Goal: Task Accomplishment & Management: Manage account settings

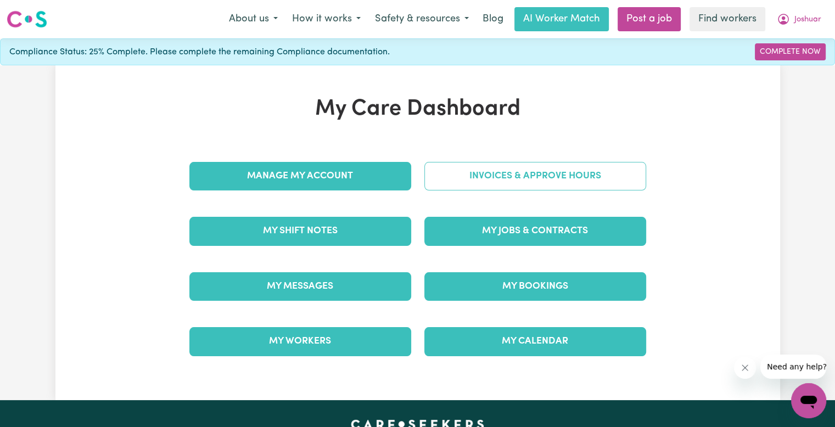
click at [455, 183] on link "Invoices & Approve Hours" at bounding box center [535, 176] width 222 height 29
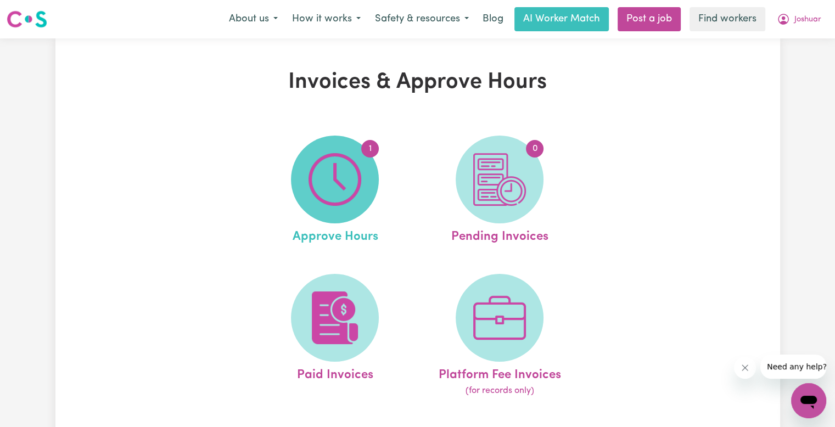
click at [358, 178] on img at bounding box center [334, 179] width 53 height 53
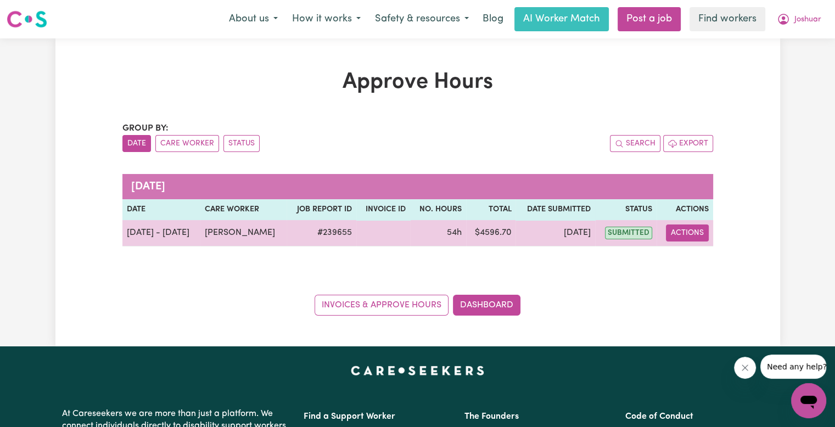
click at [693, 233] on button "Actions" at bounding box center [687, 232] width 43 height 17
drag, startPoint x: 693, startPoint y: 240, endPoint x: 697, endPoint y: 257, distance: 16.9
click at [697, 257] on link "View Job Report" at bounding box center [713, 258] width 94 height 22
select select "pm"
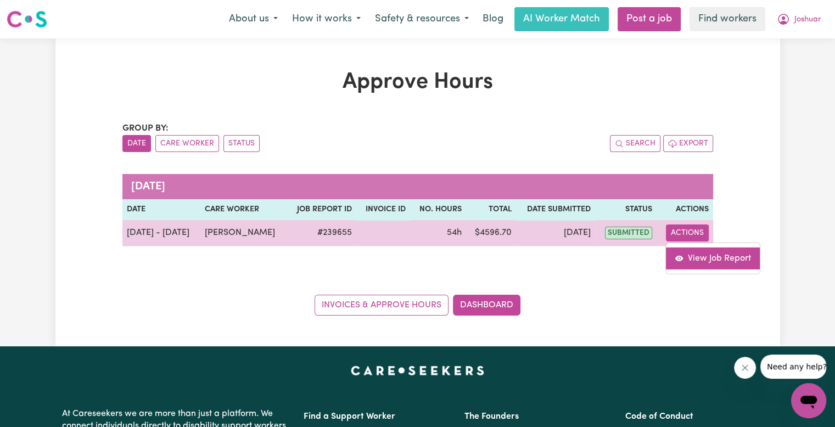
select select "pm"
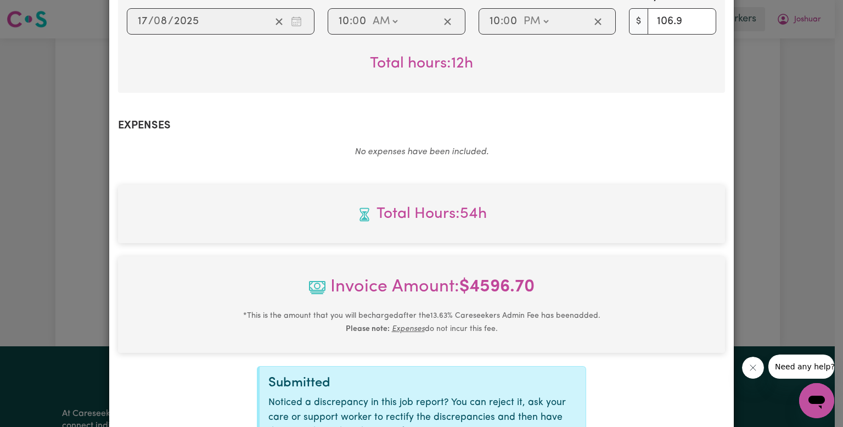
scroll to position [1098, 0]
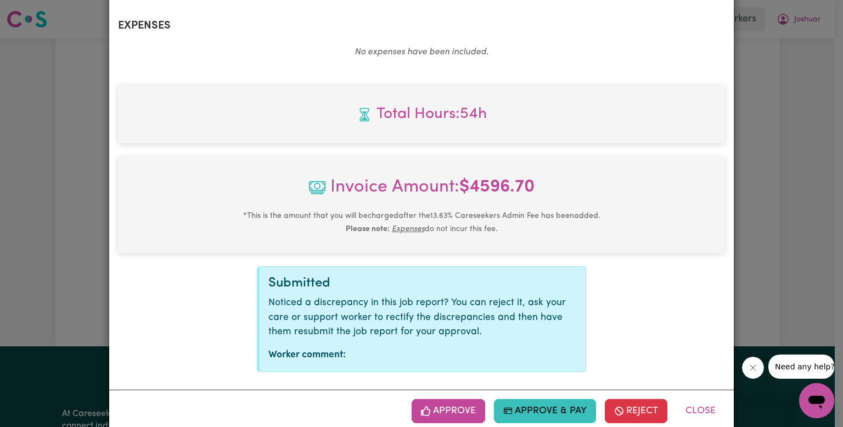
click at [447, 400] on button "Approve" at bounding box center [449, 411] width 74 height 24
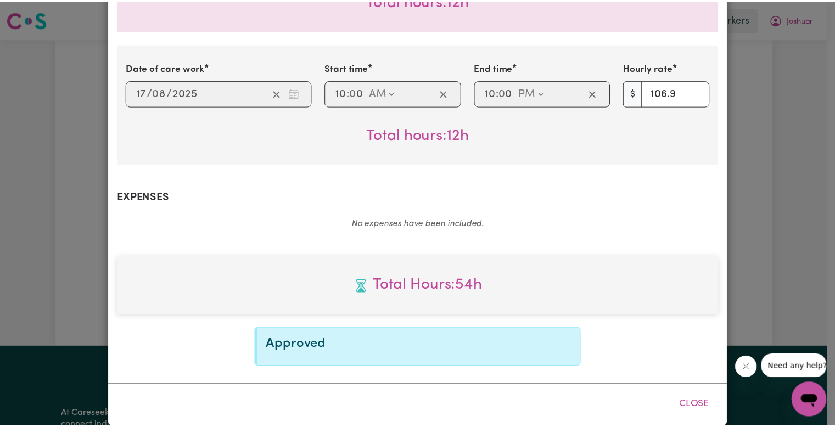
scroll to position [927, 0]
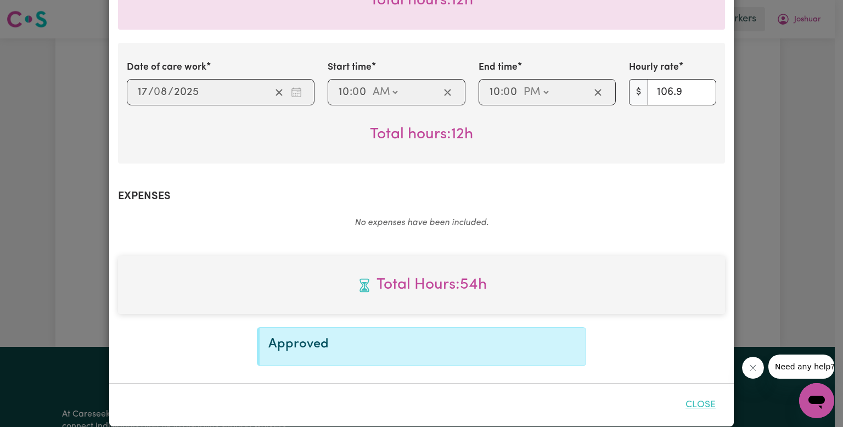
click at [703, 396] on button "Close" at bounding box center [700, 405] width 49 height 24
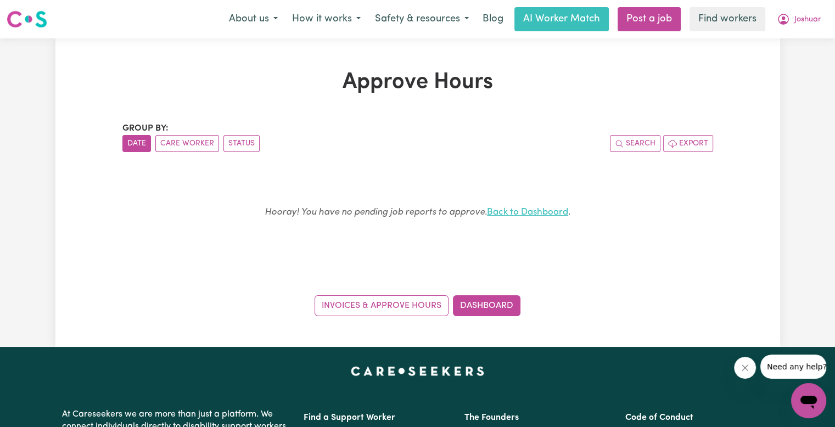
click at [557, 210] on link "Back to Dashboard" at bounding box center [527, 211] width 81 height 9
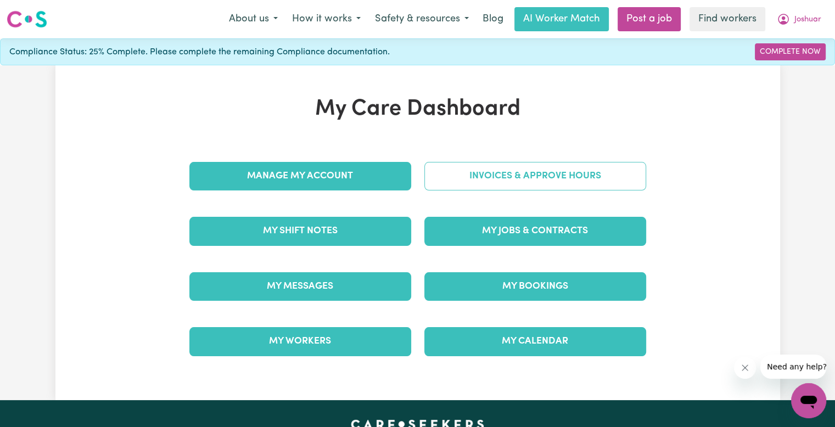
click at [492, 187] on link "Invoices & Approve Hours" at bounding box center [535, 176] width 222 height 29
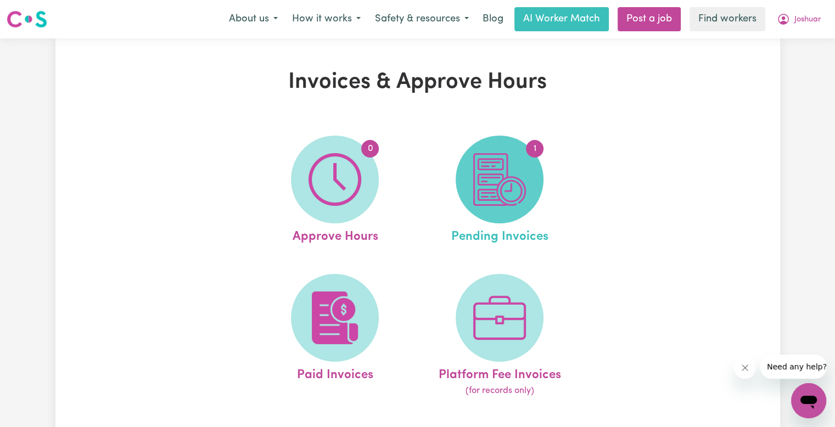
click at [491, 189] on img at bounding box center [499, 179] width 53 height 53
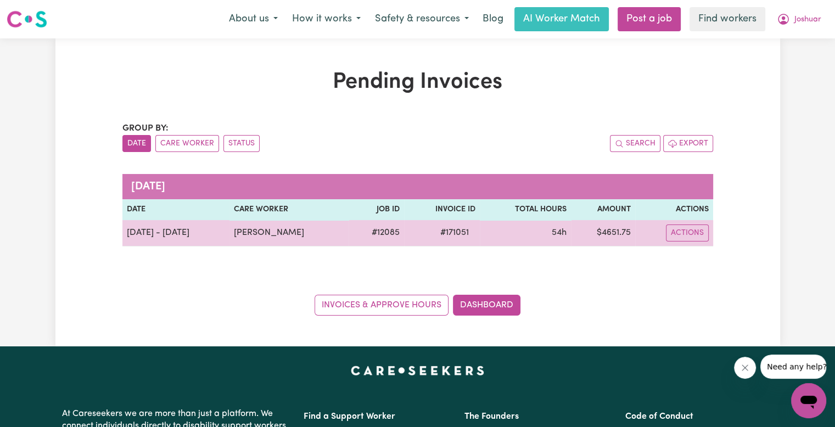
click at [456, 232] on span "# 171051" at bounding box center [455, 232] width 42 height 13
click at [456, 231] on span "# 171051" at bounding box center [455, 232] width 42 height 13
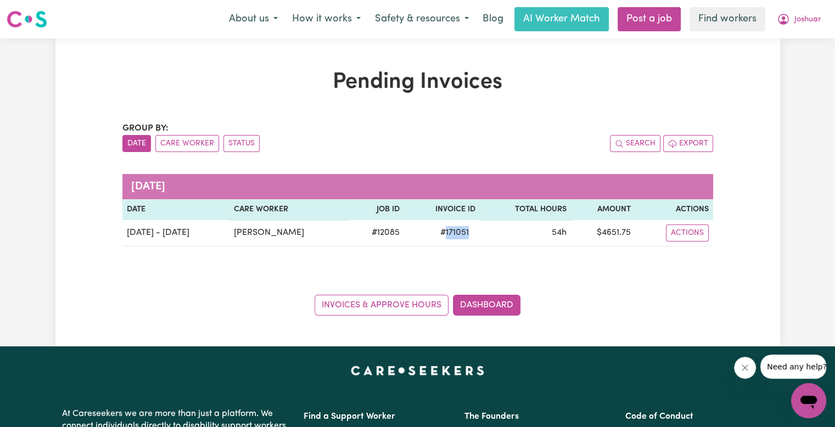
copy span "171051"
click at [803, 26] on button "Joshuar" at bounding box center [798, 19] width 59 height 23
click at [796, 66] on link "Logout" at bounding box center [784, 63] width 87 height 21
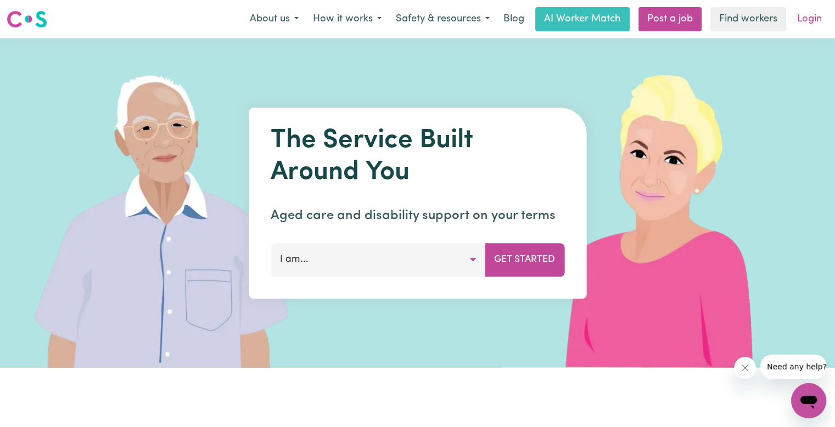
click at [801, 24] on link "Login" at bounding box center [809, 19] width 38 height 24
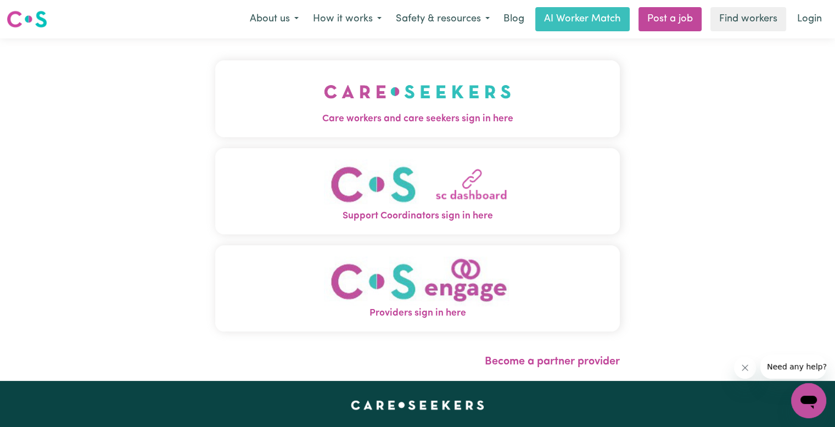
click at [324, 105] on img "Care workers and care seekers sign in here" at bounding box center [417, 91] width 187 height 41
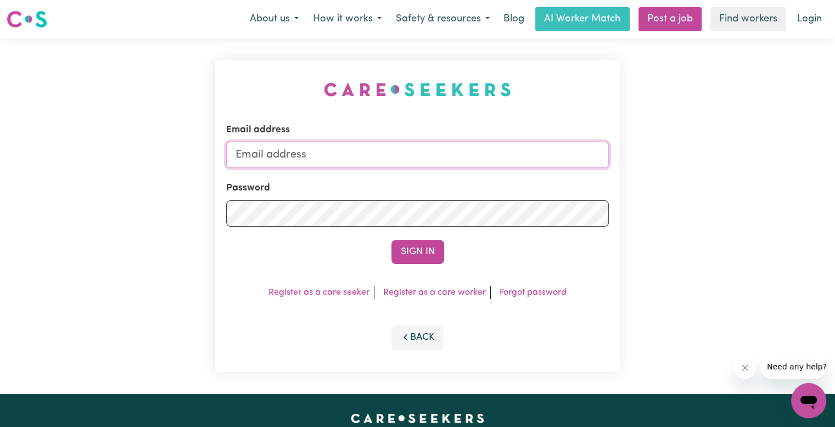
click at [322, 150] on input "Email address" at bounding box center [417, 155] width 383 height 26
type input "a"
type input "superuser~[EMAIL_ADDRESS][DOMAIN_NAME]"
click at [391, 240] on button "Sign In" at bounding box center [417, 252] width 53 height 24
